Goal: Navigation & Orientation: Find specific page/section

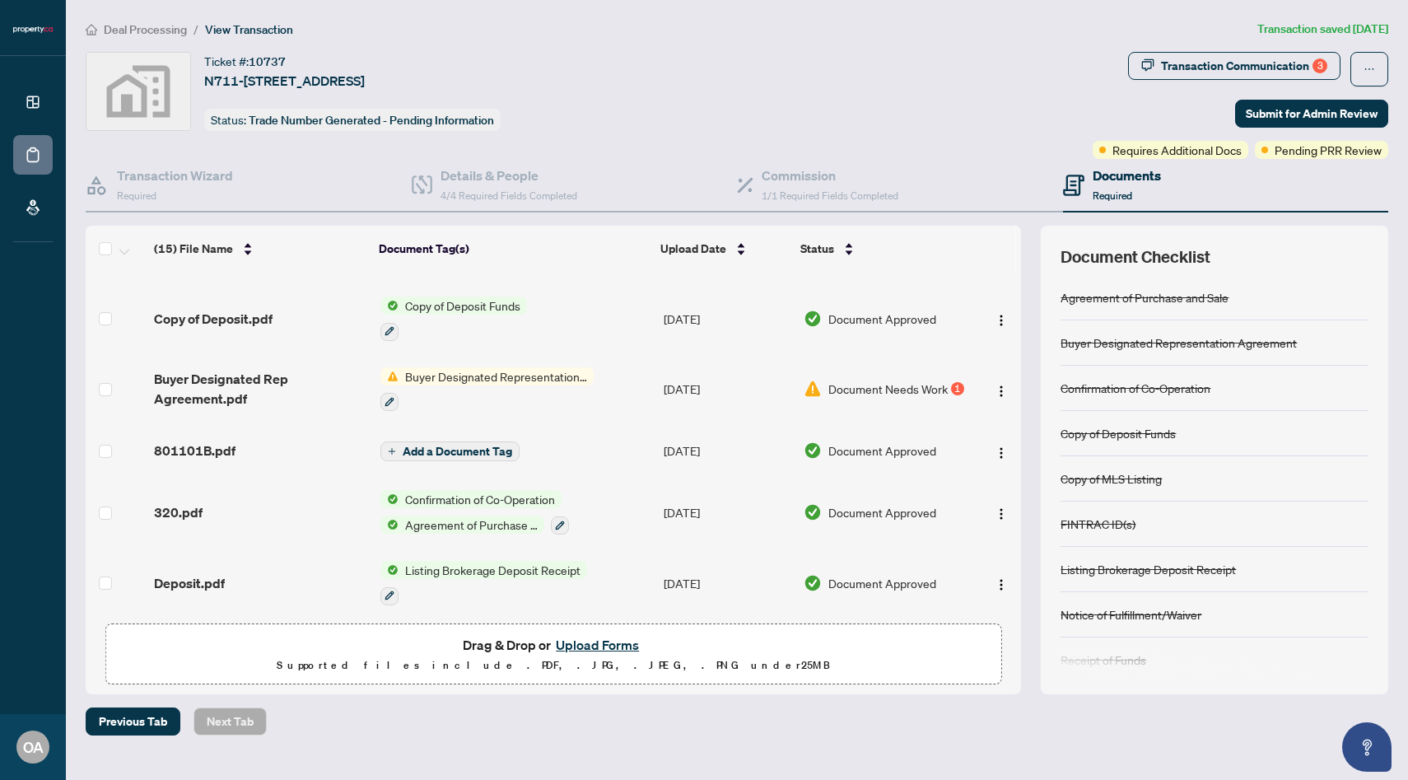
scroll to position [313, 0]
